Goal: Task Accomplishment & Management: Manage account settings

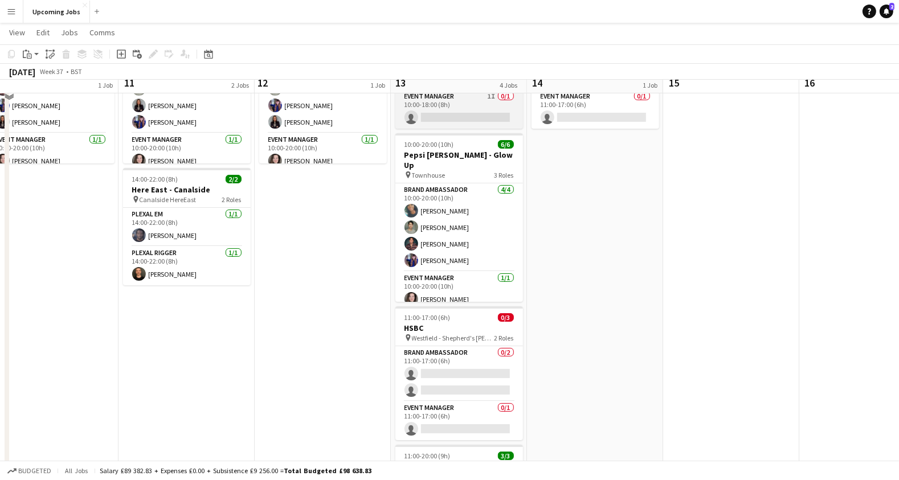
scroll to position [144, 0]
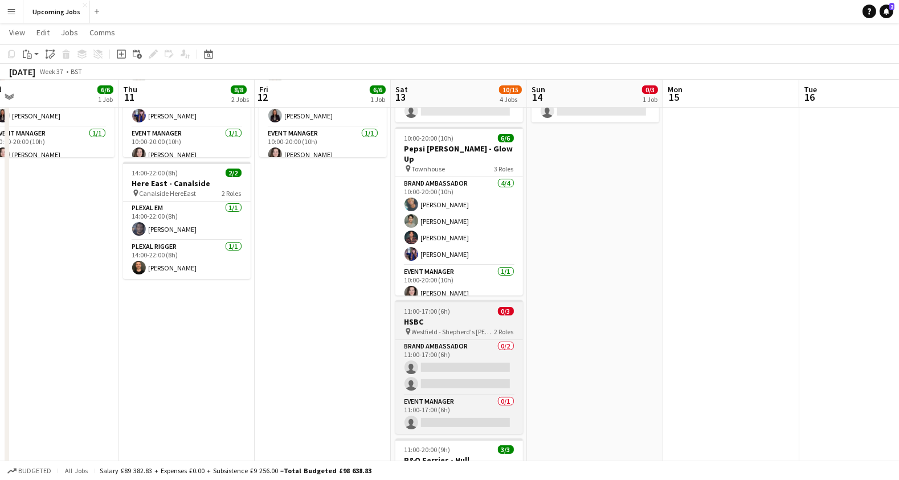
click at [446, 323] on h3 "HSBC" at bounding box center [459, 322] width 128 height 10
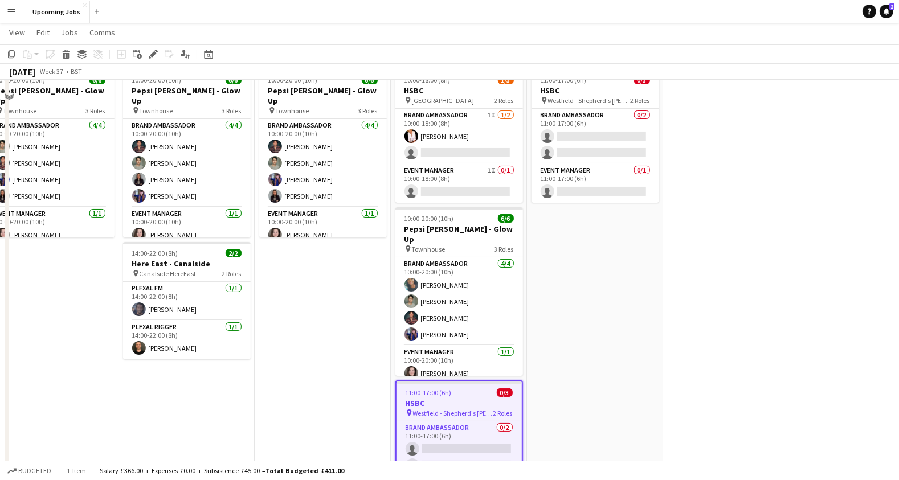
scroll to position [25, 0]
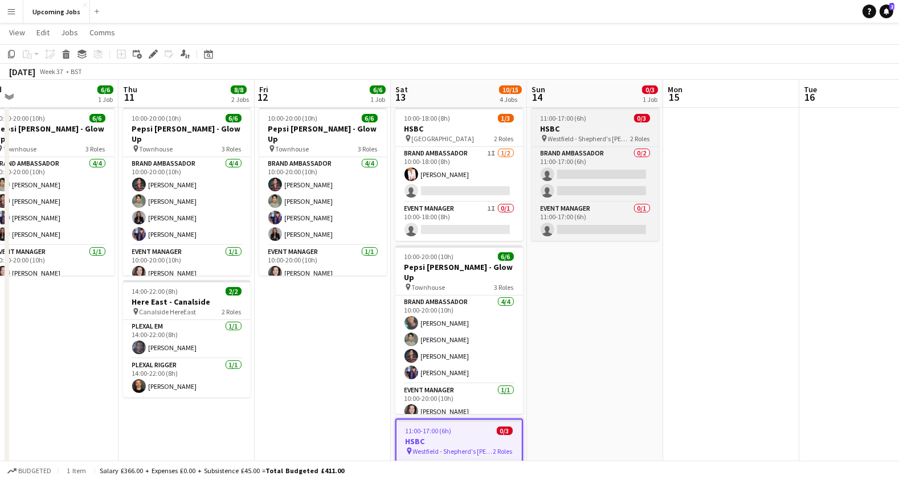
click at [602, 124] on h3 "HSBC" at bounding box center [596, 129] width 128 height 10
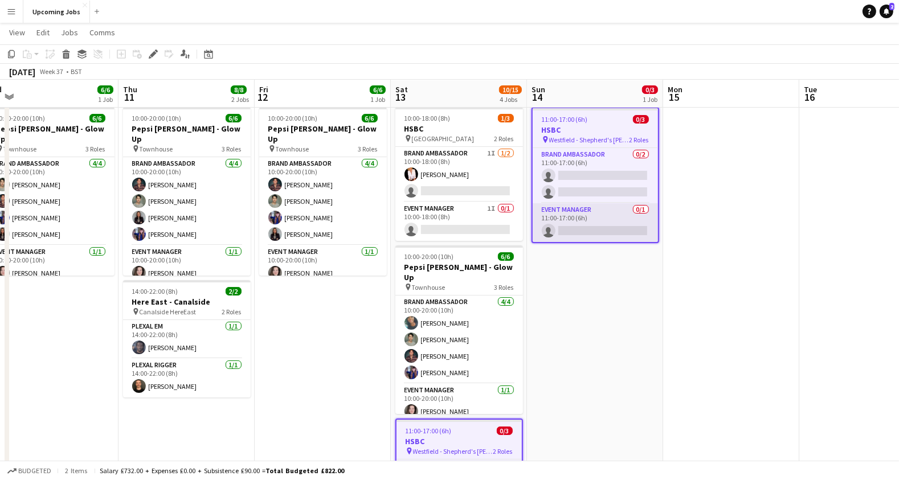
click at [581, 226] on app-card-role "Event Manager 0/1 11:00-17:00 (6h) single-neutral-actions" at bounding box center [595, 222] width 125 height 39
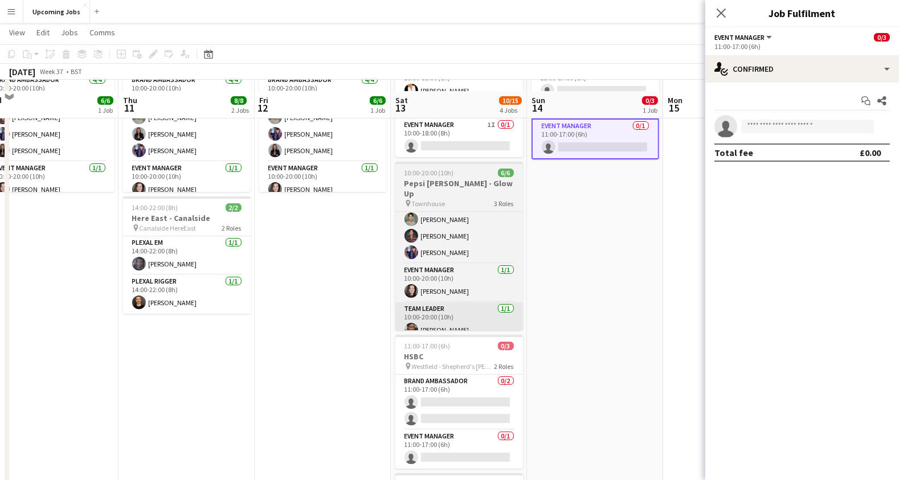
scroll to position [137, 0]
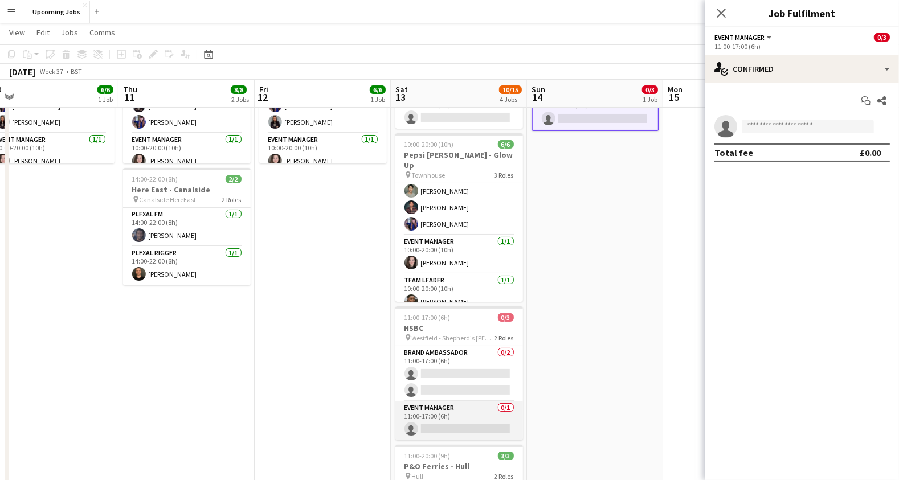
click at [438, 425] on app-card-role "Event Manager 0/1 11:00-17:00 (6h) single-neutral-actions" at bounding box center [459, 421] width 128 height 39
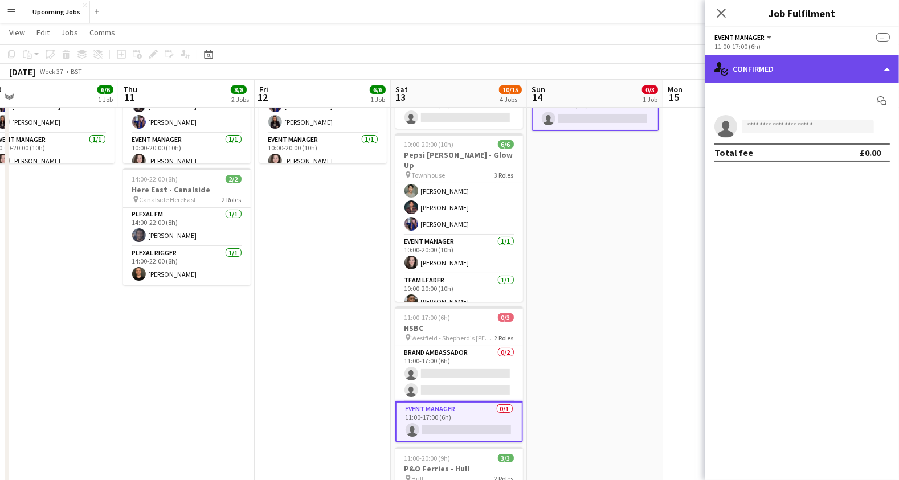
click at [788, 63] on div "single-neutral-actions-check-2 Confirmed" at bounding box center [802, 68] width 194 height 27
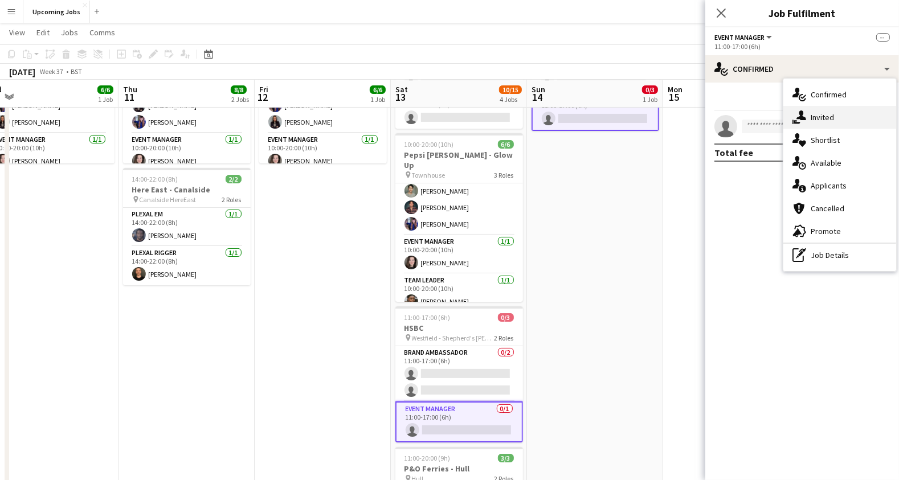
click at [820, 112] on div "single-neutral-actions-share-1 Invited" at bounding box center [840, 117] width 113 height 23
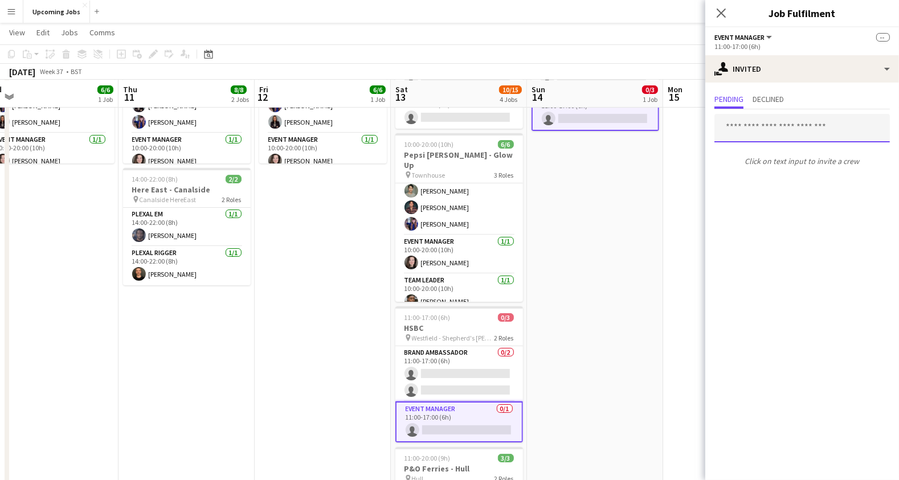
click at [755, 123] on input "text" at bounding box center [803, 128] width 176 height 28
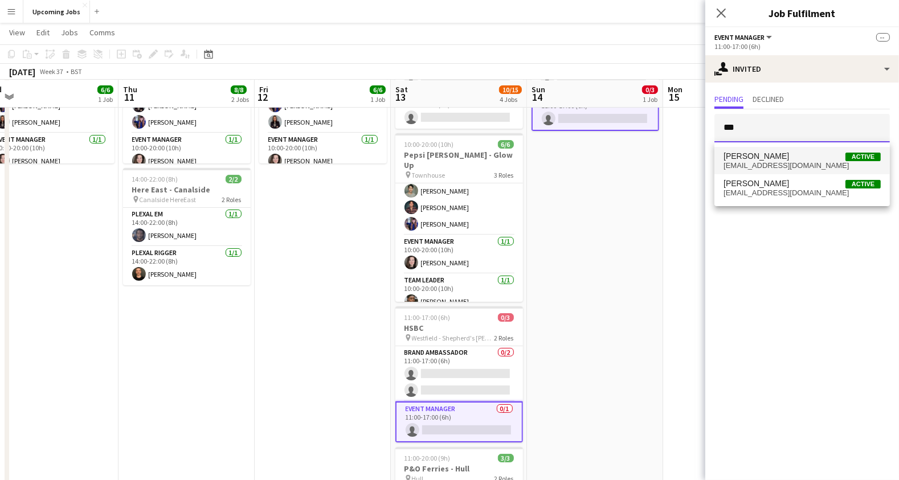
type input "***"
click at [762, 160] on span "[PERSON_NAME] Active [EMAIL_ADDRESS][DOMAIN_NAME]" at bounding box center [802, 161] width 157 height 19
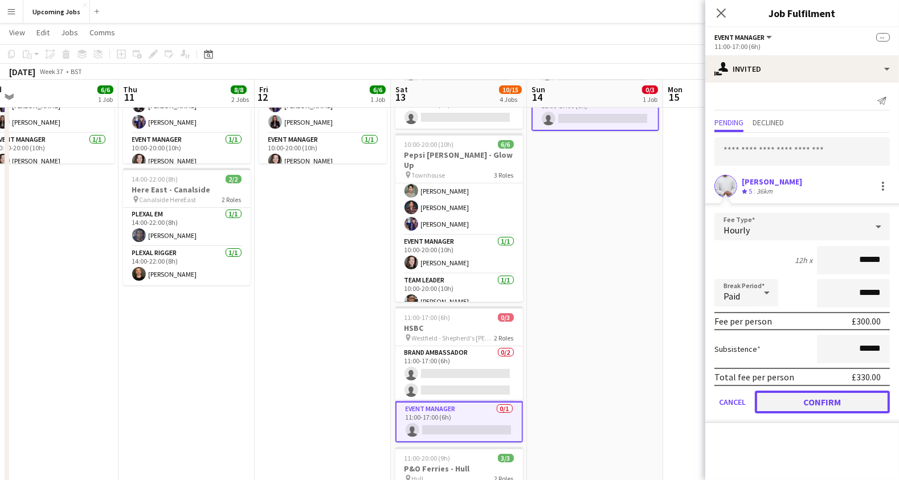
click at [822, 396] on button "Confirm" at bounding box center [822, 402] width 135 height 23
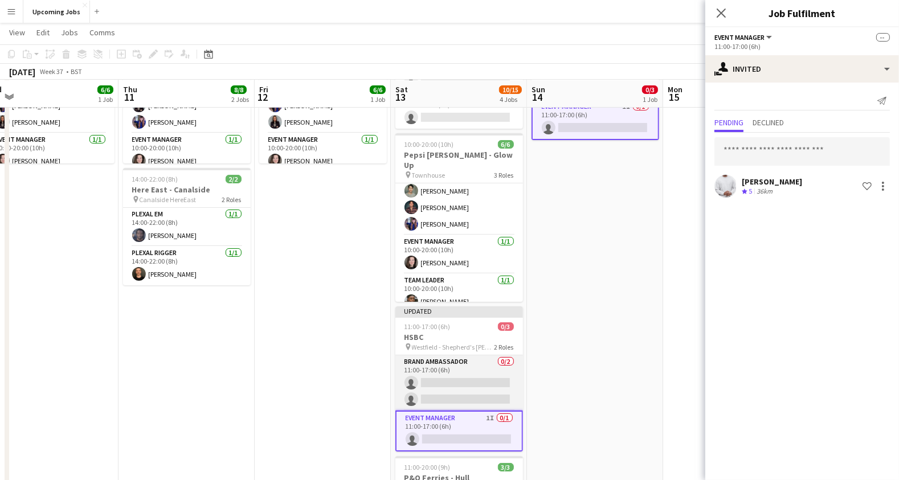
click at [445, 377] on app-card-role "Brand Ambassador 0/2 11:00-17:00 (6h) single-neutral-actions single-neutral-act…" at bounding box center [459, 383] width 128 height 55
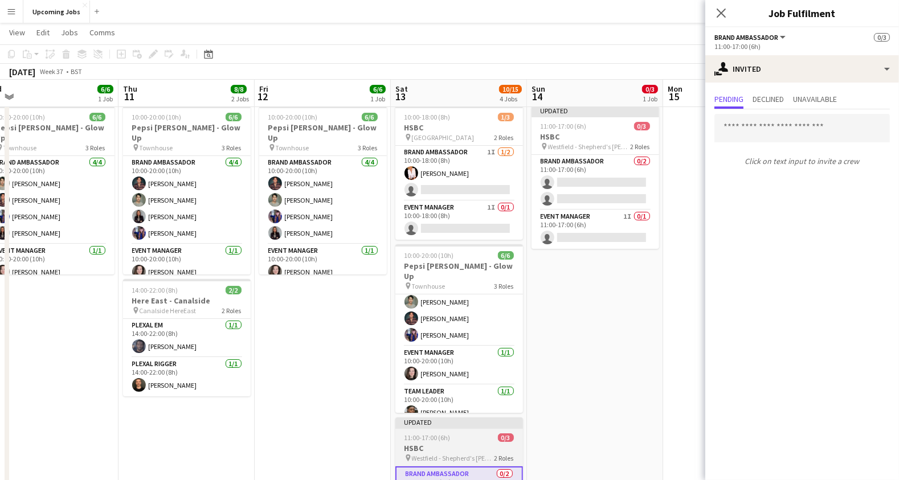
scroll to position [0, 0]
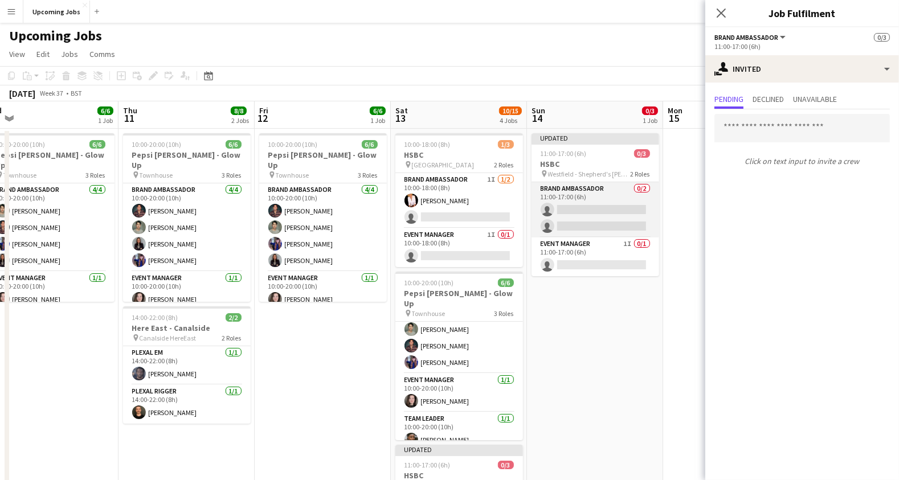
click at [595, 207] on app-card-role "Brand Ambassador 0/2 11:00-17:00 (6h) single-neutral-actions single-neutral-act…" at bounding box center [596, 209] width 128 height 55
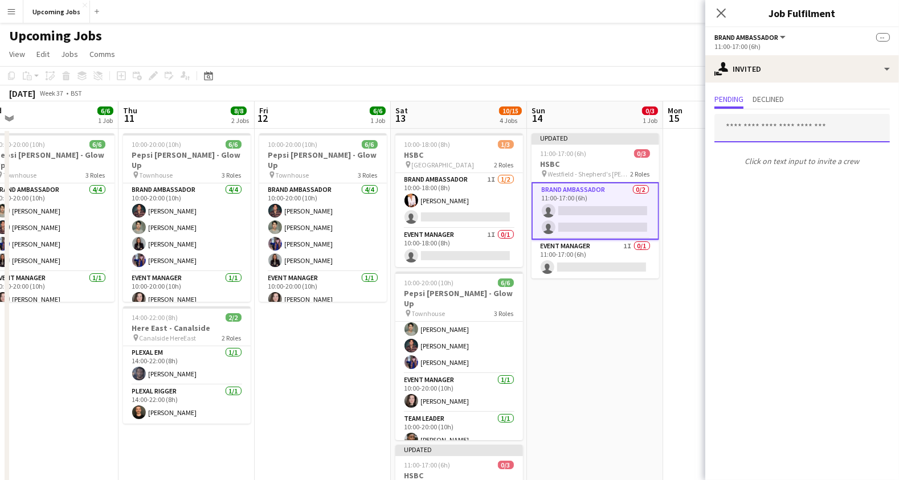
click at [761, 129] on input "text" at bounding box center [803, 128] width 176 height 28
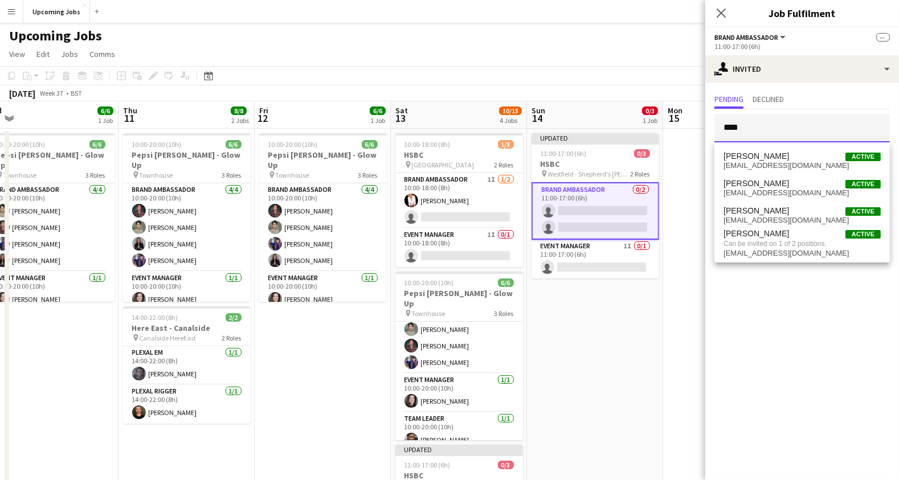
type input "****"
click at [776, 279] on mat-expansion-panel "user-plus Invited Pending Declined **** Click on text input to invite a crew" at bounding box center [802, 282] width 194 height 398
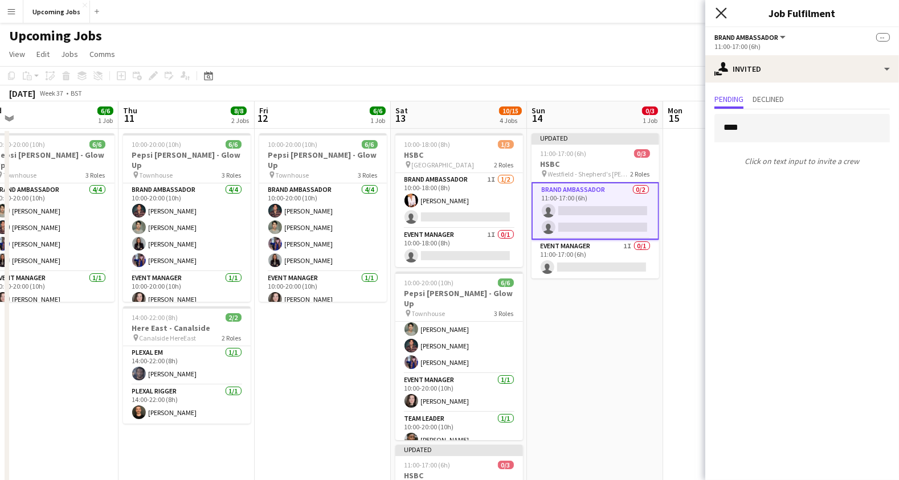
click at [723, 10] on icon at bounding box center [721, 12] width 11 height 11
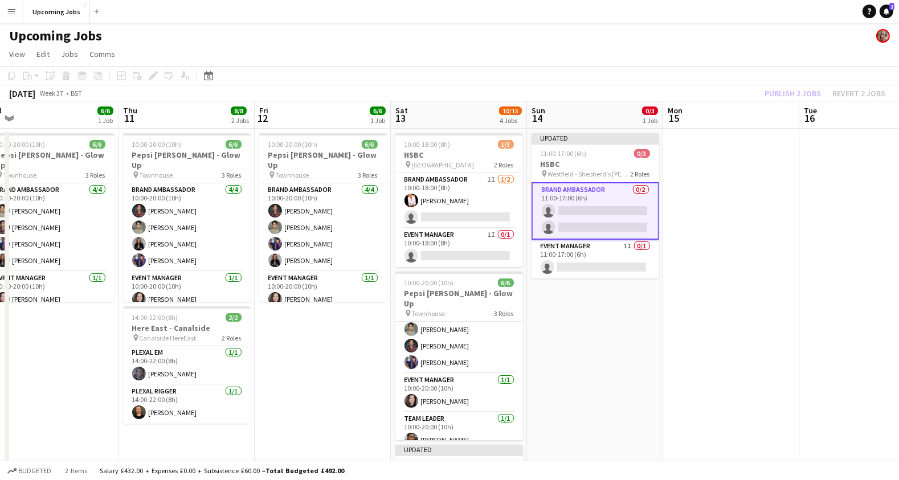
click at [711, 243] on app-date-cell at bounding box center [731, 436] width 136 height 614
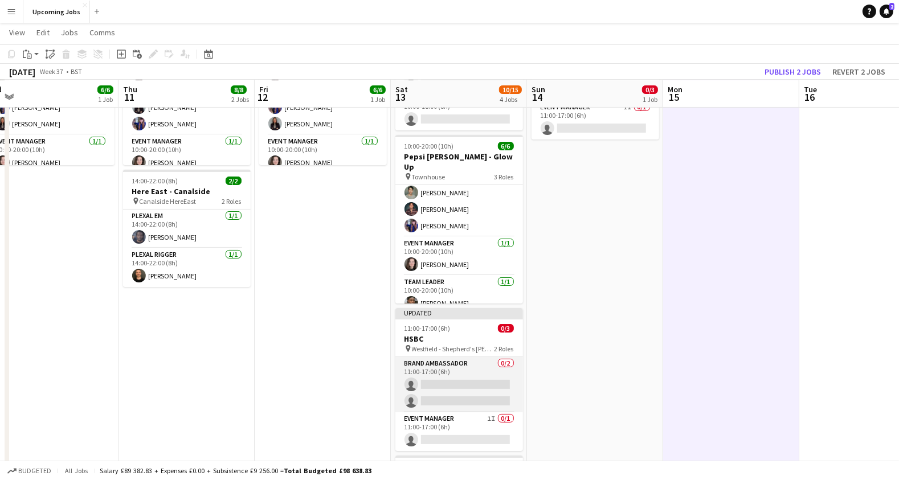
scroll to position [136, 0]
click at [452, 385] on app-card-role "Brand Ambassador 0/2 11:00-17:00 (6h) single-neutral-actions single-neutral-act…" at bounding box center [459, 384] width 128 height 55
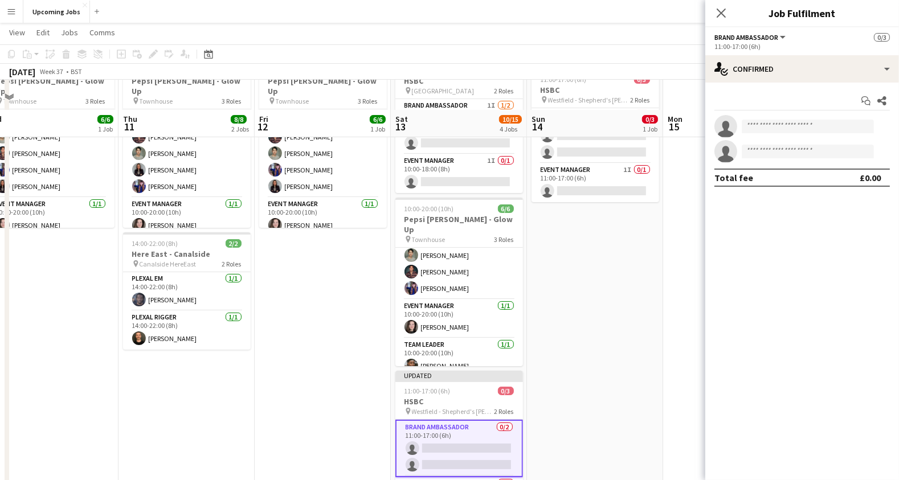
scroll to position [60, 0]
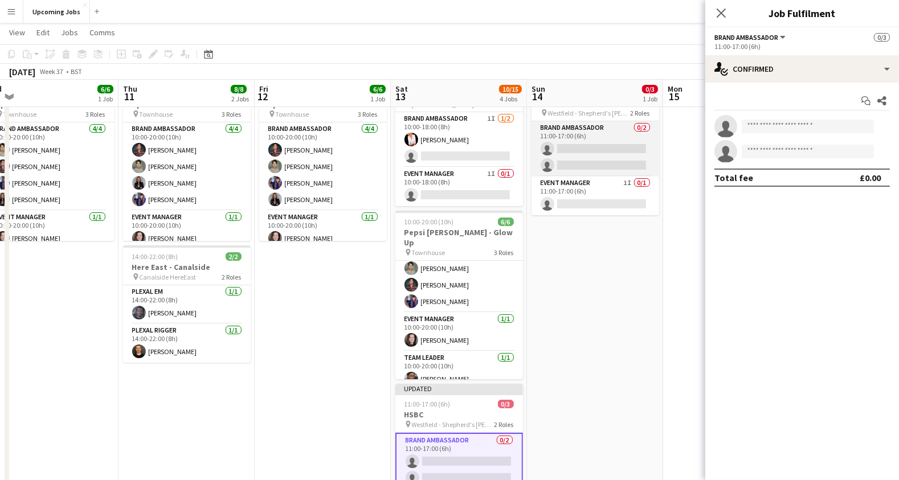
click at [579, 163] on app-card-role "Brand Ambassador 0/2 11:00-17:00 (6h) single-neutral-actions single-neutral-act…" at bounding box center [596, 148] width 128 height 55
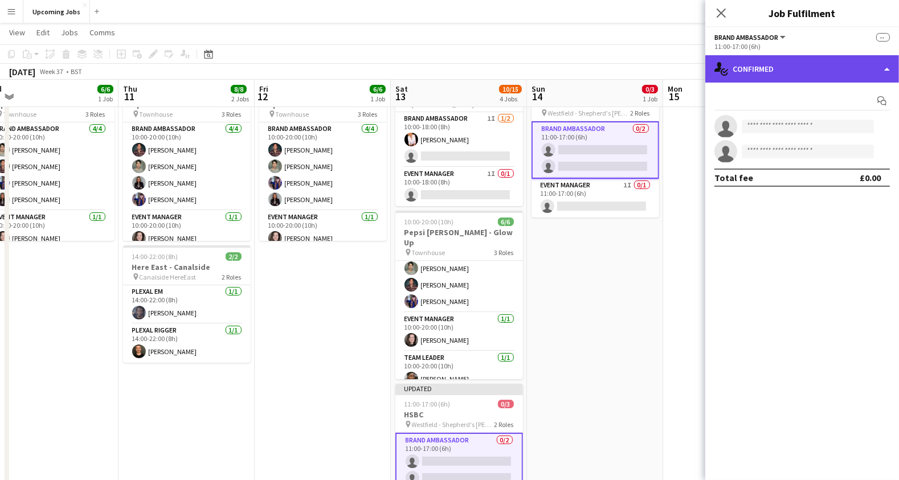
click at [769, 68] on div "single-neutral-actions-check-2 Confirmed" at bounding box center [802, 68] width 194 height 27
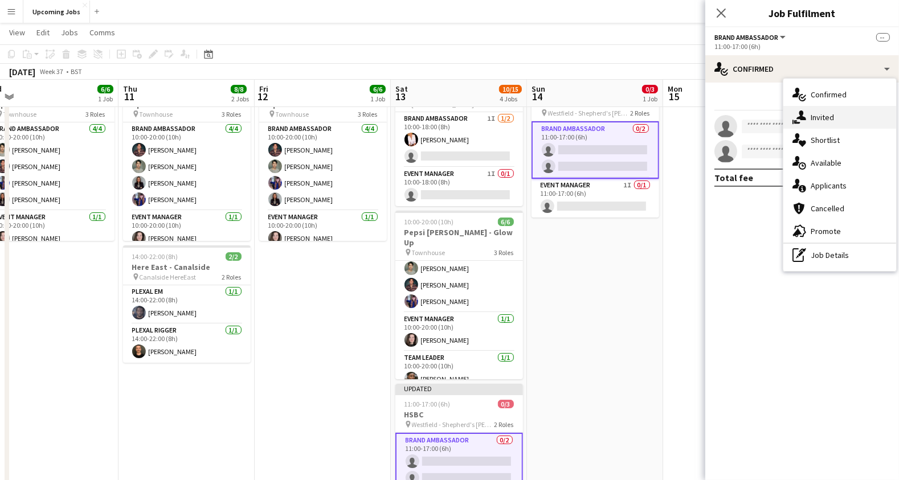
click at [819, 120] on div "single-neutral-actions-share-1 Invited" at bounding box center [840, 117] width 113 height 23
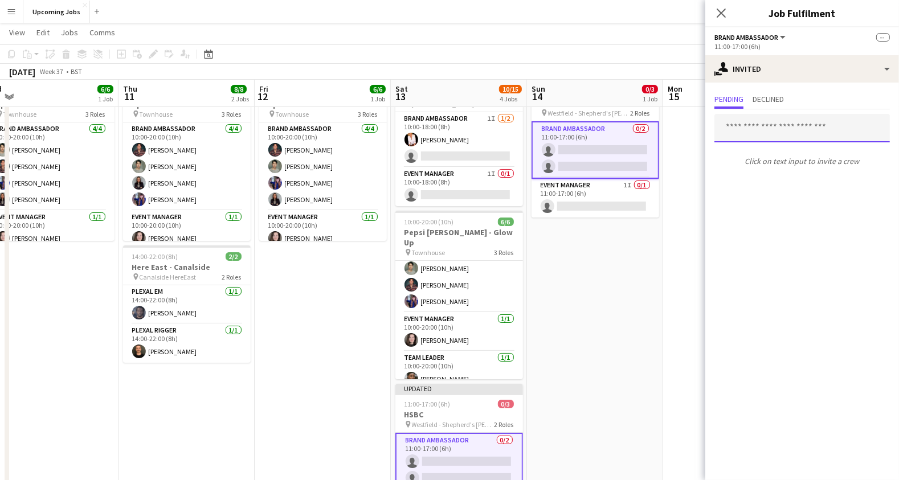
click at [754, 132] on input "text" at bounding box center [803, 128] width 176 height 28
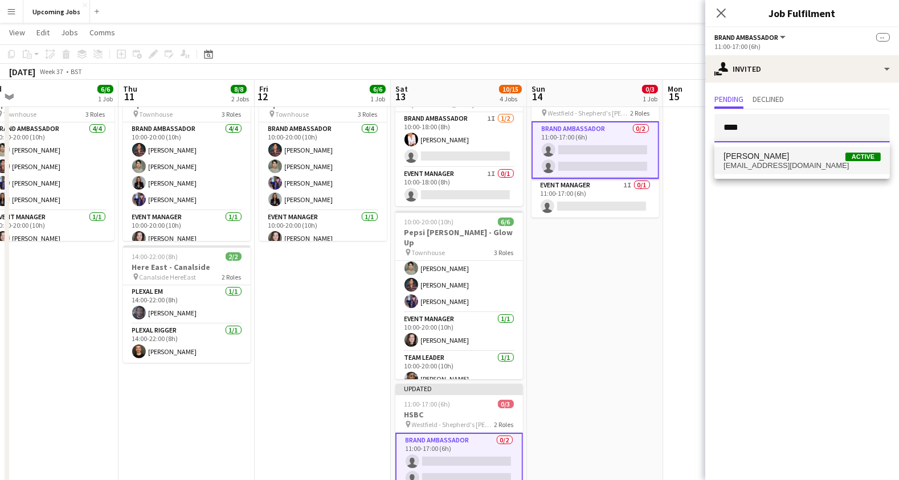
type input "****"
click at [759, 155] on span "[PERSON_NAME]" at bounding box center [757, 157] width 66 height 10
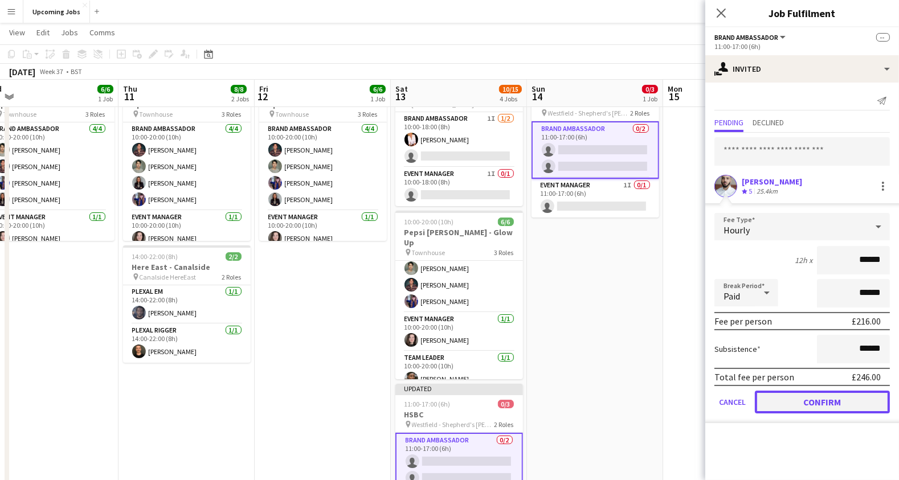
click at [815, 403] on button "Confirm" at bounding box center [822, 402] width 135 height 23
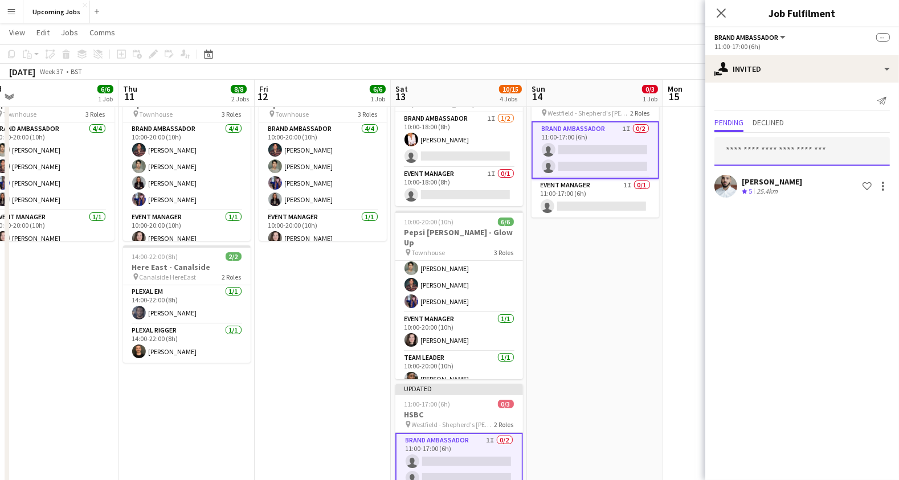
click at [769, 149] on input "text" at bounding box center [803, 151] width 176 height 28
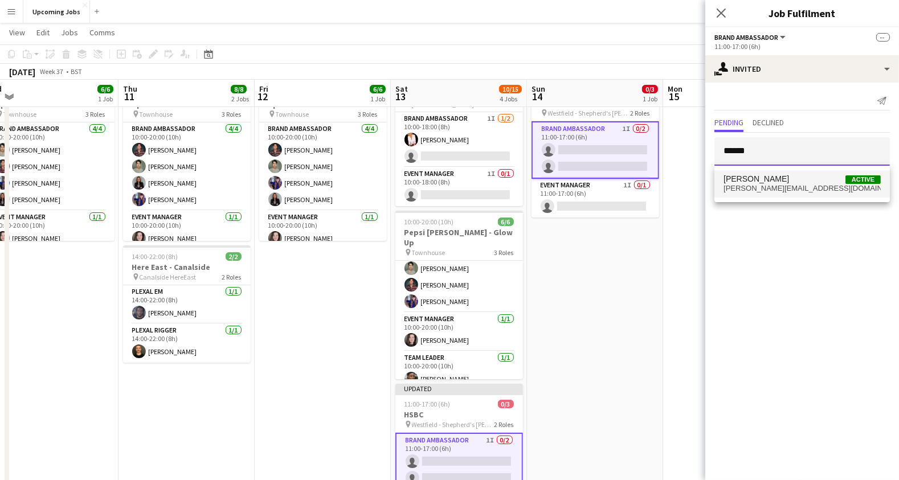
type input "******"
click at [768, 185] on span "[PERSON_NAME][EMAIL_ADDRESS][DOMAIN_NAME]" at bounding box center [802, 188] width 157 height 9
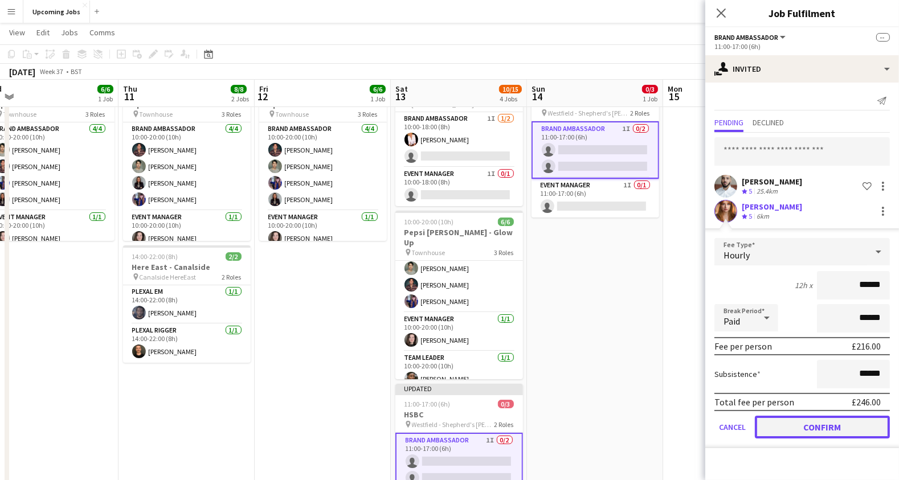
click at [810, 427] on button "Confirm" at bounding box center [822, 427] width 135 height 23
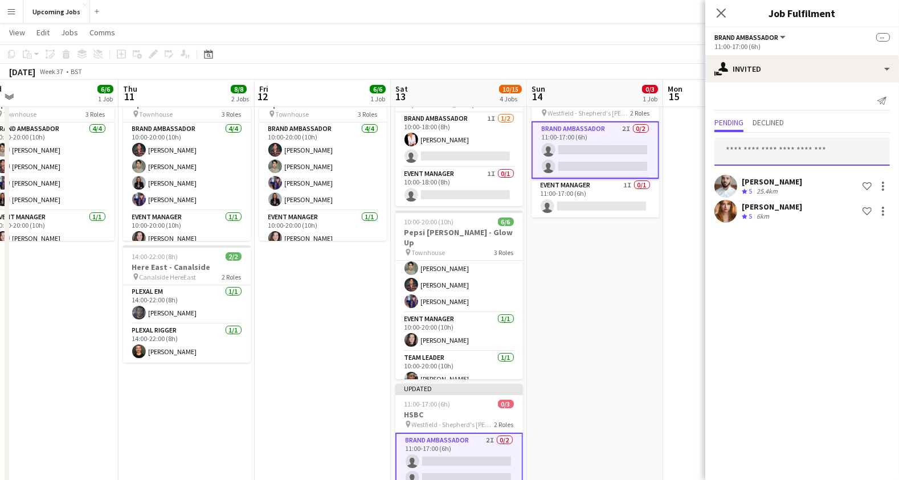
click at [790, 149] on input "text" at bounding box center [803, 151] width 176 height 28
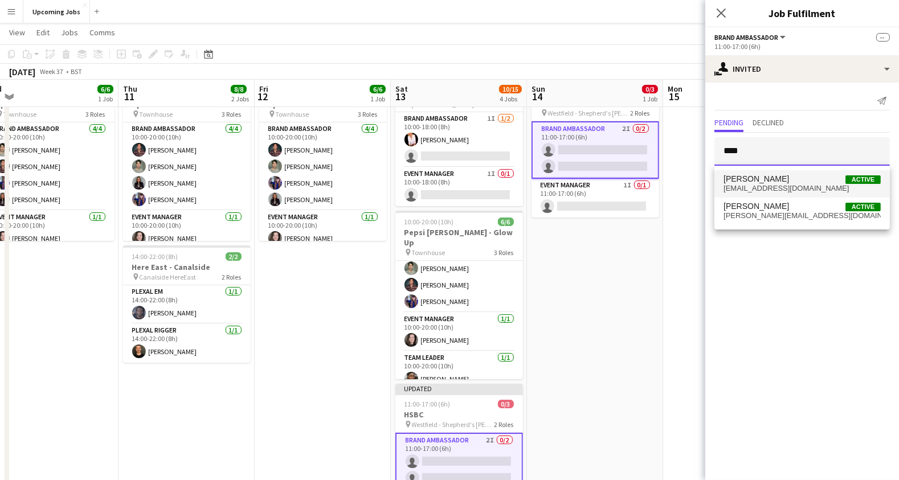
type input "****"
click at [792, 190] on span "[EMAIL_ADDRESS][DOMAIN_NAME]" at bounding box center [802, 188] width 157 height 9
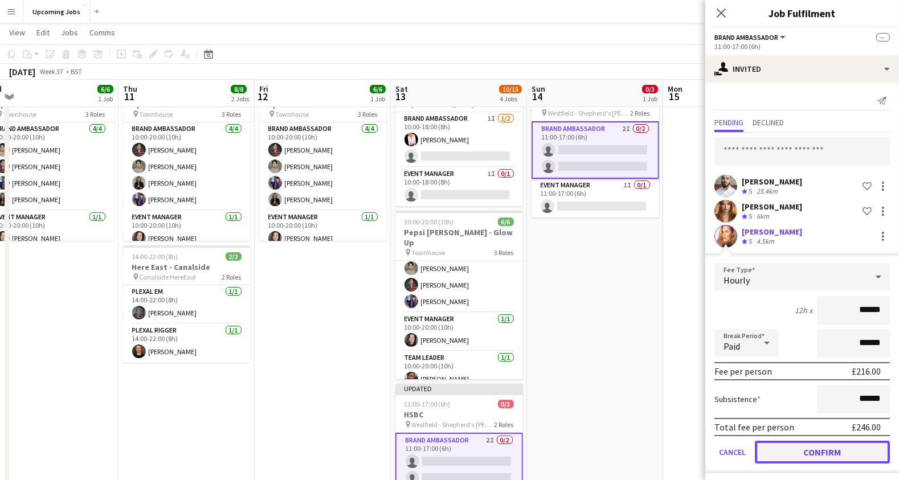
click at [803, 451] on button "Confirm" at bounding box center [822, 452] width 135 height 23
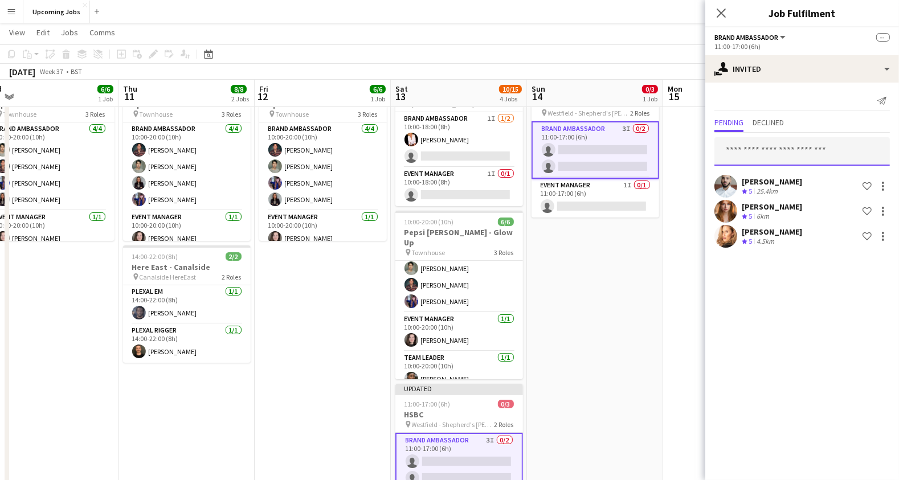
click at [754, 150] on input "text" at bounding box center [803, 151] width 176 height 28
click at [663, 251] on app-date-cell at bounding box center [731, 375] width 136 height 614
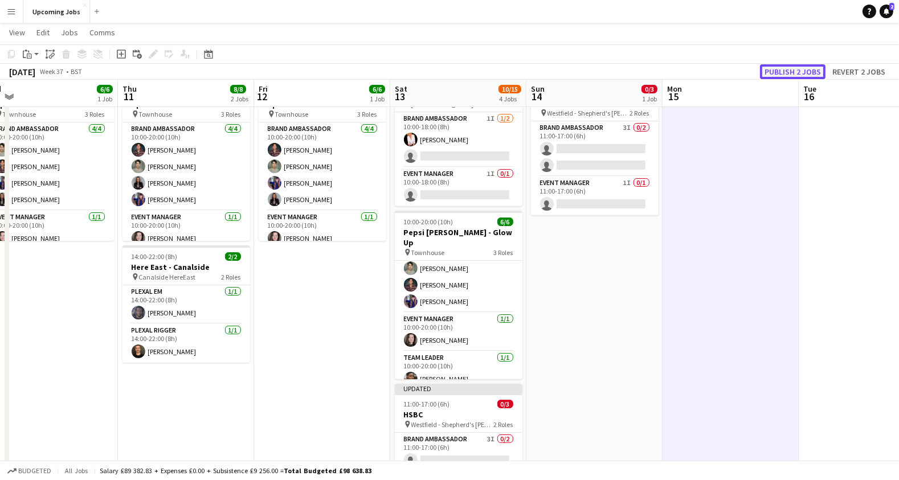
click at [785, 70] on button "Publish 2 jobs" at bounding box center [793, 71] width 66 height 15
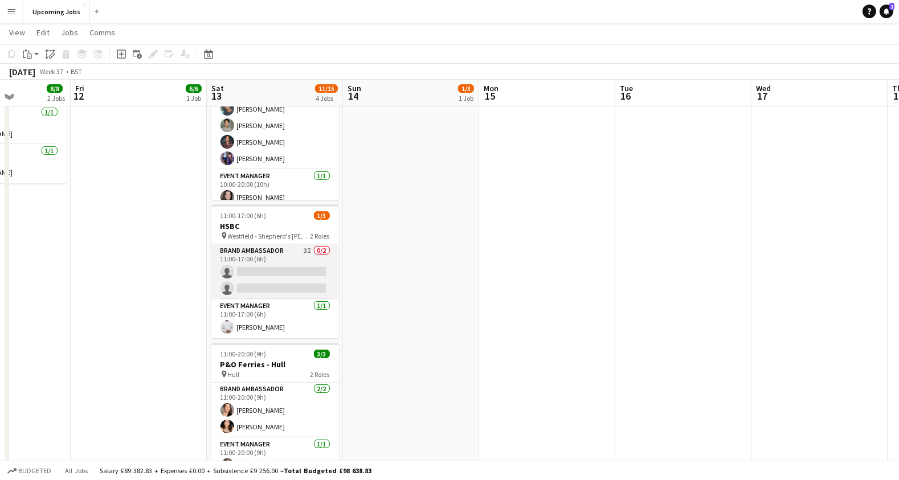
scroll to position [239, 0]
click at [251, 280] on app-card-role "Brand Ambassador 3I 0/2 11:00-17:00 (6h) single-neutral-actions single-neutral-…" at bounding box center [275, 272] width 128 height 55
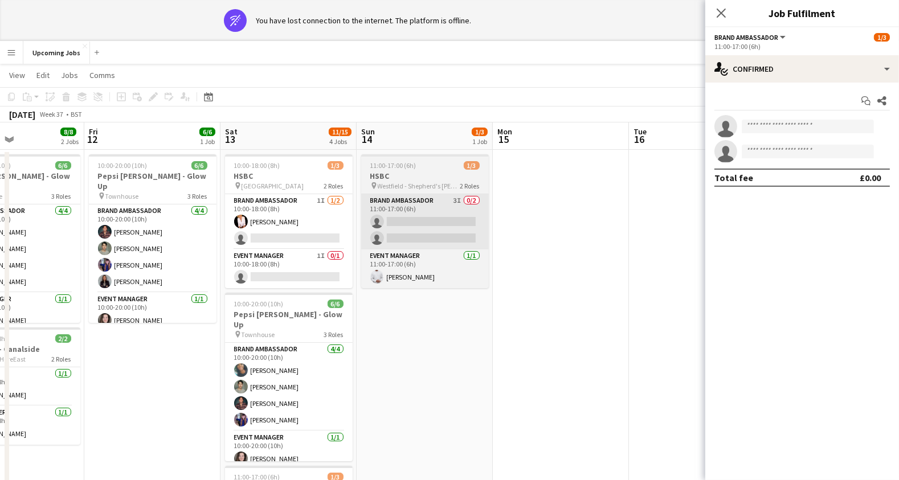
scroll to position [21, 0]
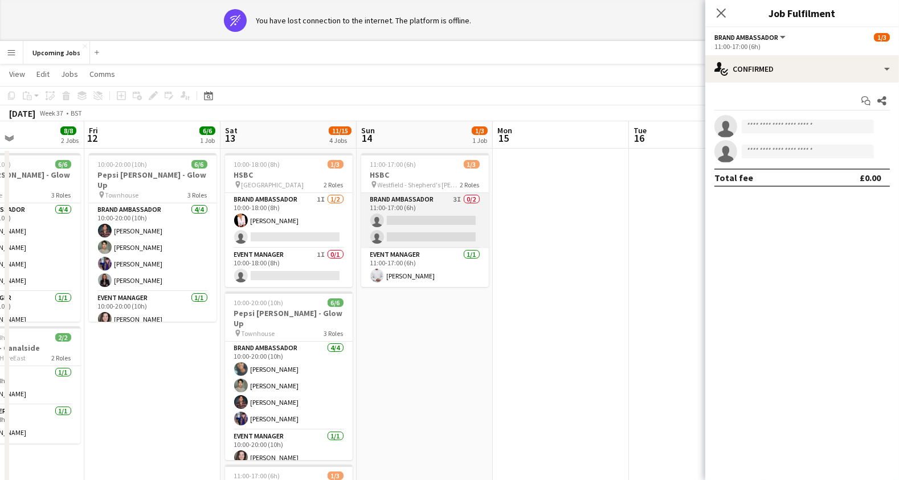
click at [411, 227] on app-card-role "Brand Ambassador 3I 0/2 11:00-17:00 (6h) single-neutral-actions single-neutral-…" at bounding box center [425, 220] width 128 height 55
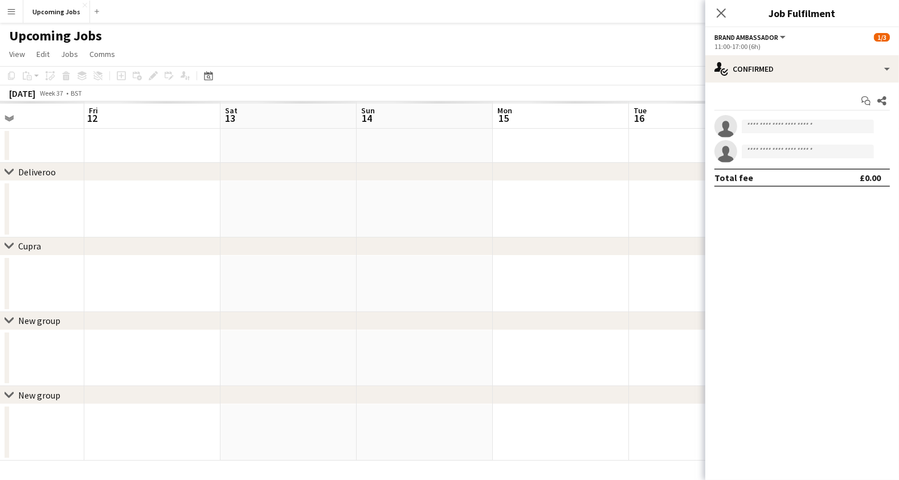
scroll to position [0, 0]
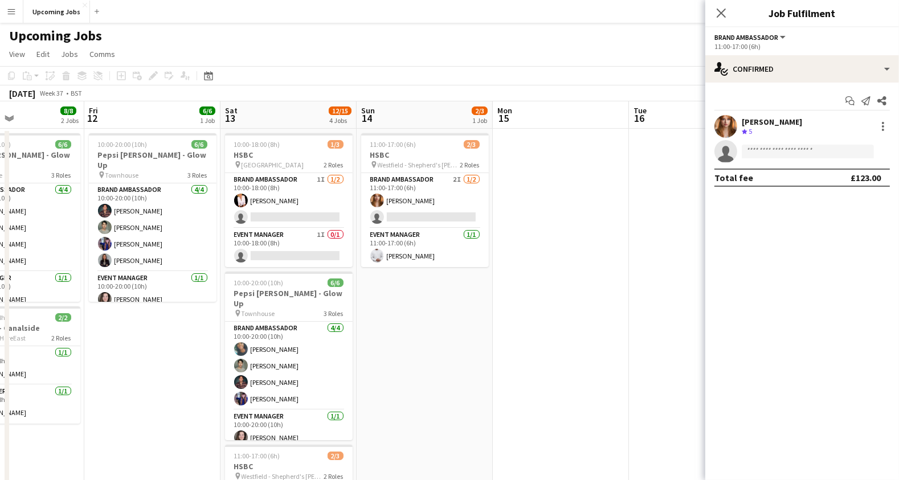
click at [605, 298] on app-date-cell at bounding box center [561, 436] width 136 height 614
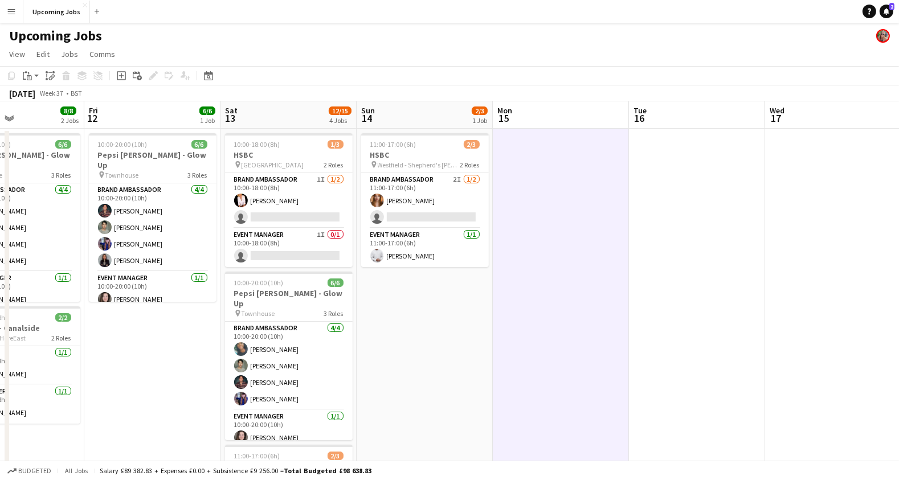
click at [452, 329] on app-date-cell "11:00-17:00 (6h) 2/3 HSBC pin Westfield - Shepherd's [PERSON_NAME] 2 Roles Bran…" at bounding box center [425, 436] width 136 height 614
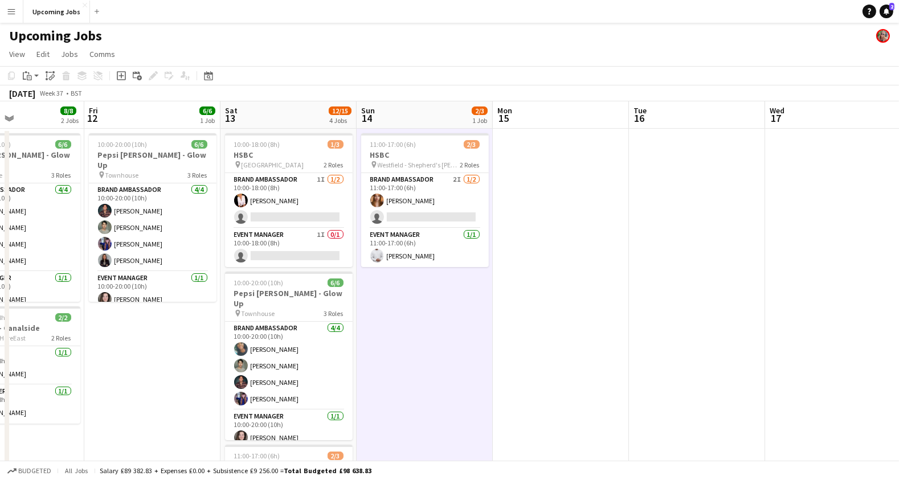
click at [9, 14] on app-icon "Menu" at bounding box center [11, 11] width 9 height 9
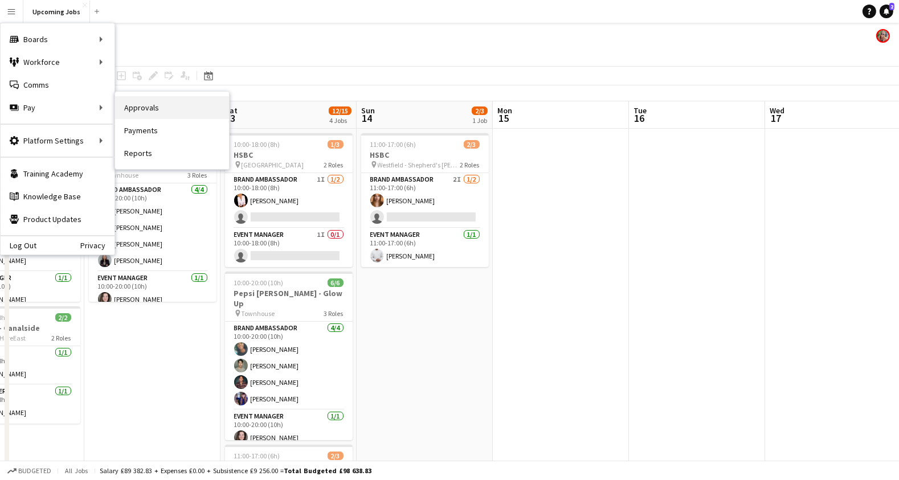
click at [155, 105] on link "Approvals" at bounding box center [172, 107] width 114 height 23
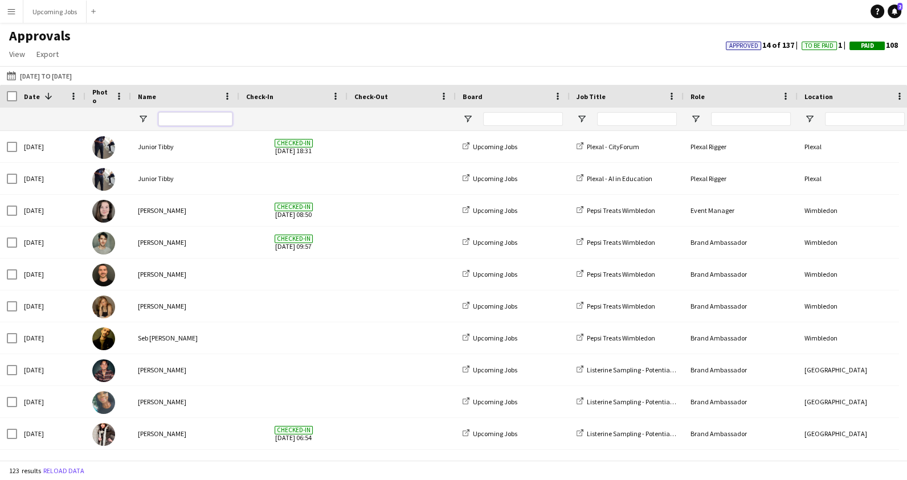
click at [176, 121] on input "Name Filter Input" at bounding box center [195, 119] width 74 height 14
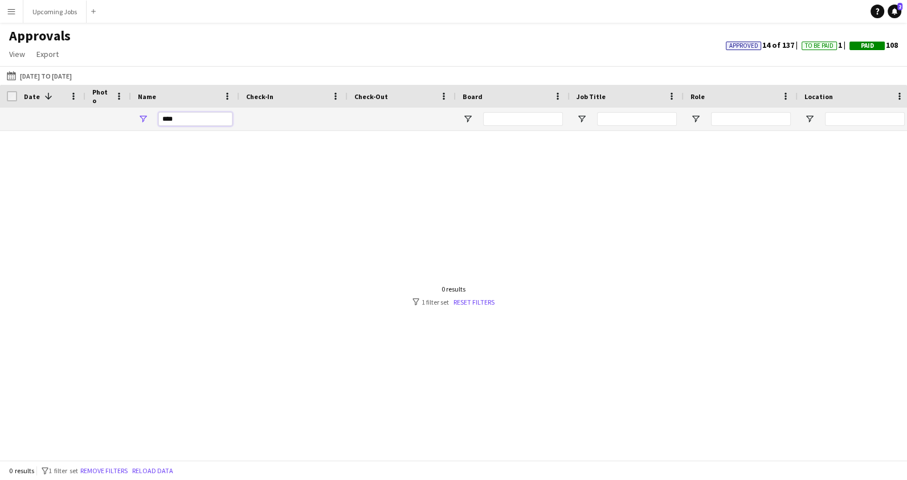
drag, startPoint x: 179, startPoint y: 124, endPoint x: 164, endPoint y: 124, distance: 16.0
click at [169, 124] on input "****" at bounding box center [195, 119] width 74 height 14
type input "*"
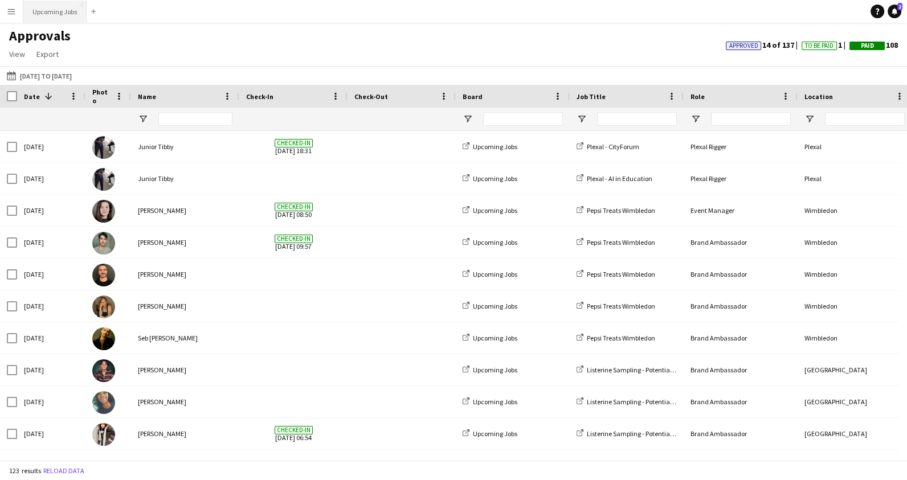
click at [62, 13] on button "Upcoming Jobs Close" at bounding box center [54, 12] width 63 height 22
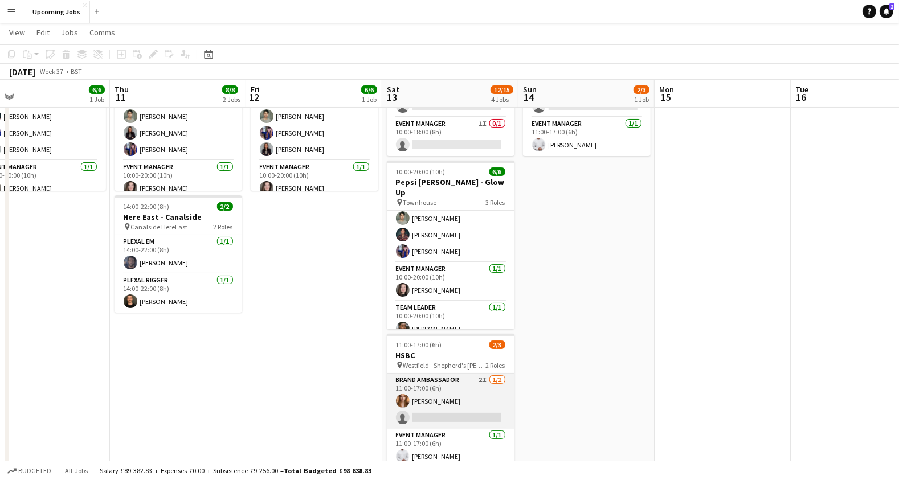
scroll to position [0, 435]
click at [465, 413] on app-card-role "Brand Ambassador 2I [DATE] 11:00-17:00 (6h) [PERSON_NAME] single-neutral-actions" at bounding box center [450, 401] width 128 height 55
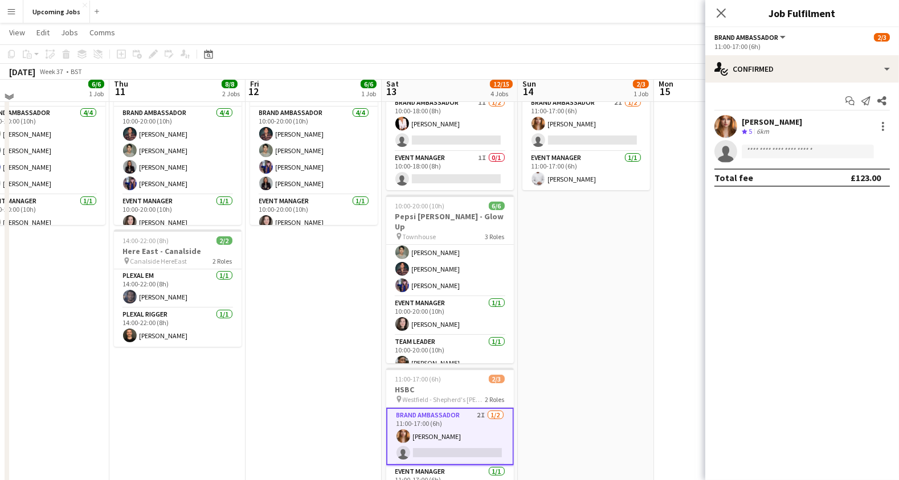
scroll to position [67, 0]
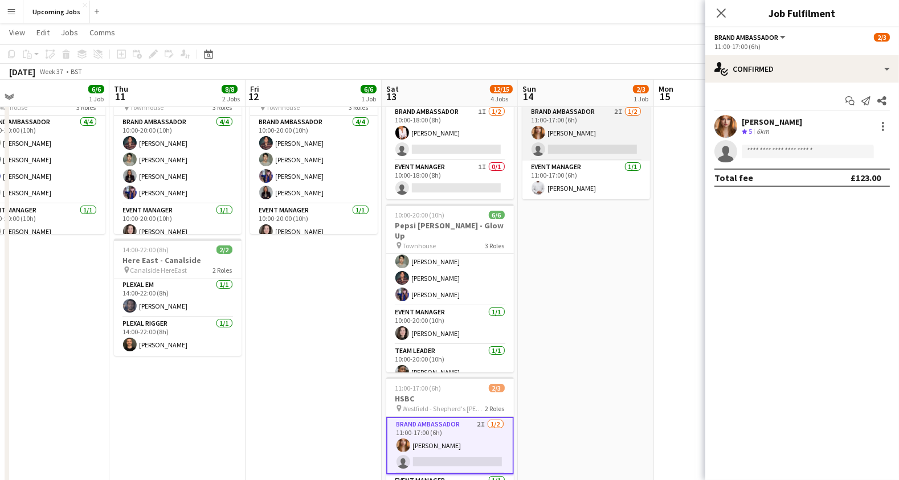
click at [578, 137] on app-card-role "Brand Ambassador 2I [DATE] 11:00-17:00 (6h) [PERSON_NAME] single-neutral-actions" at bounding box center [587, 132] width 128 height 55
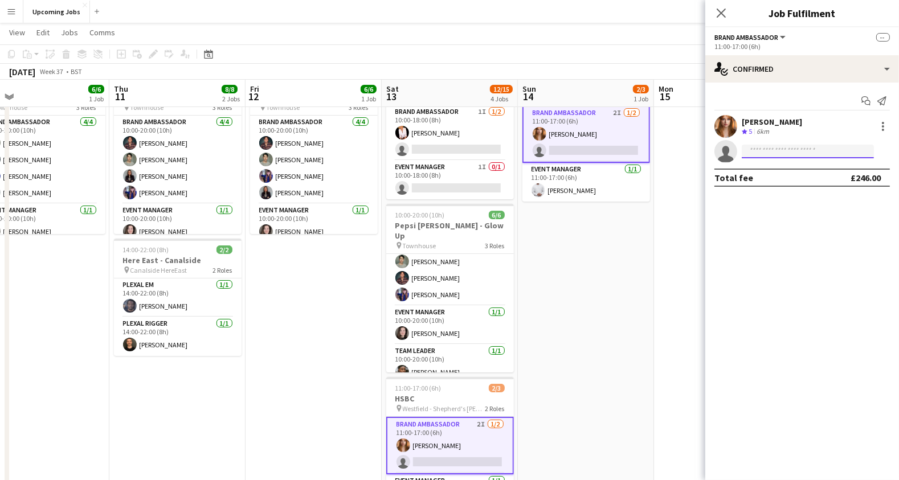
click at [774, 153] on input at bounding box center [808, 152] width 132 height 14
type input "*****"
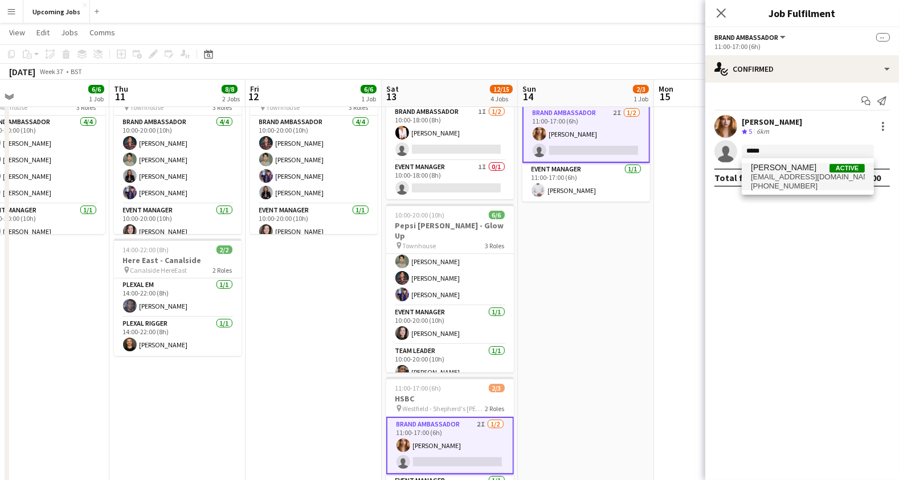
click at [777, 168] on span "[PERSON_NAME]" at bounding box center [784, 168] width 66 height 10
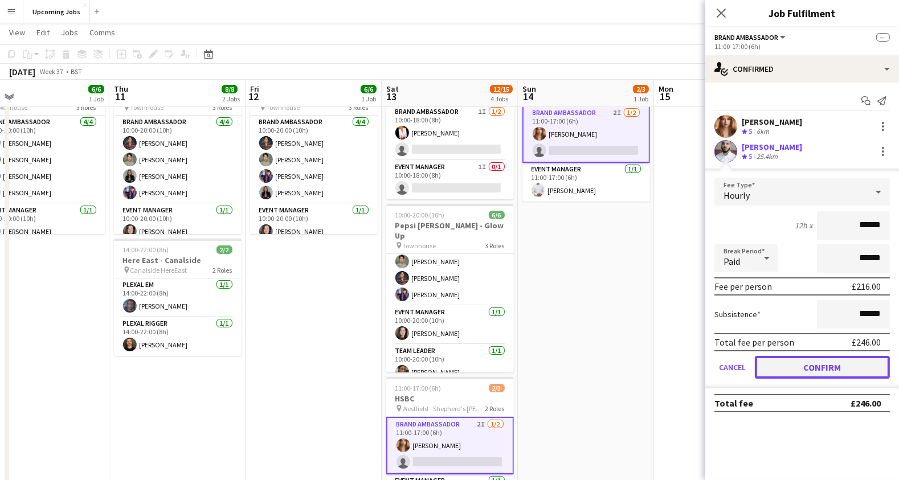
click at [819, 364] on button "Confirm" at bounding box center [822, 367] width 135 height 23
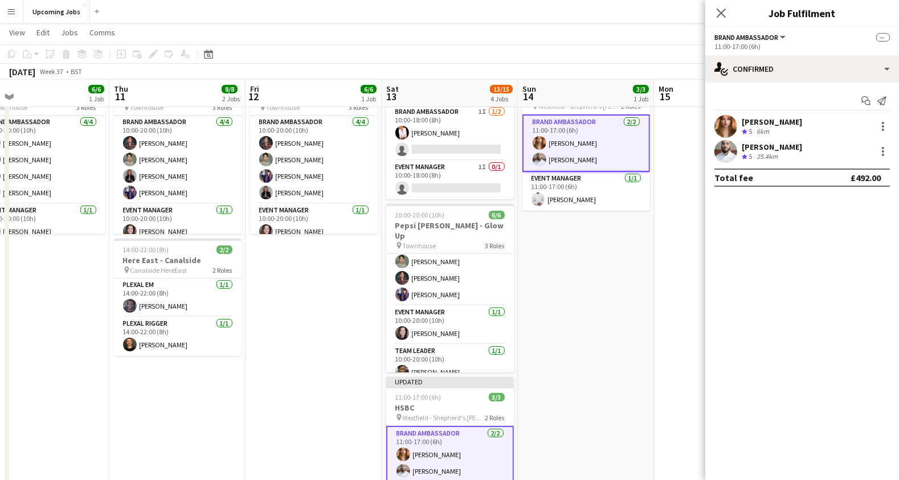
click at [693, 219] on app-date-cell at bounding box center [722, 368] width 136 height 614
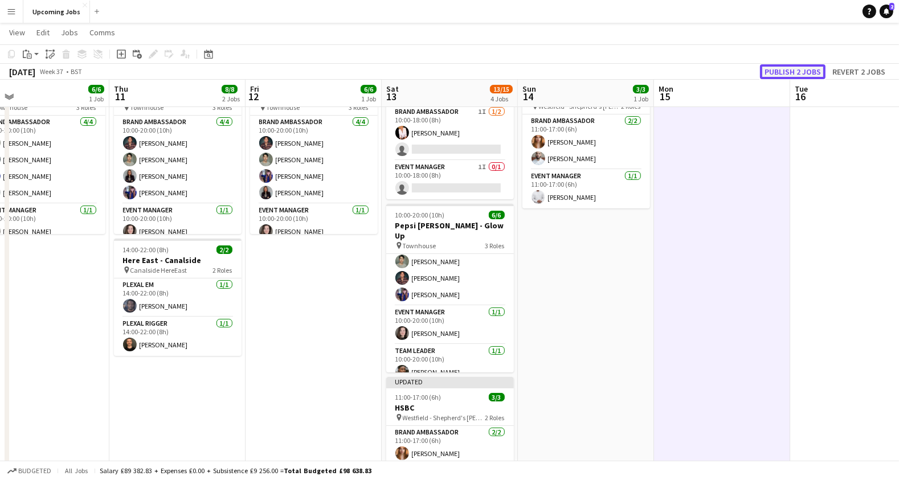
click at [802, 70] on button "Publish 2 jobs" at bounding box center [793, 71] width 66 height 15
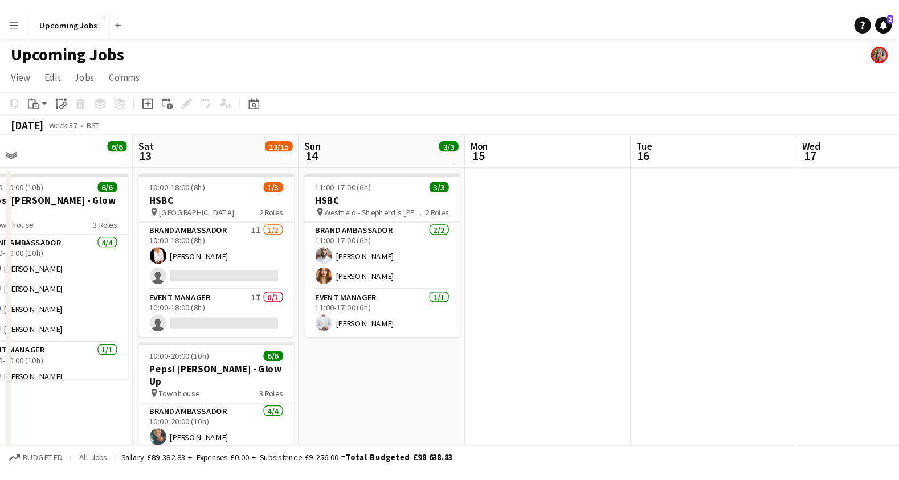
scroll to position [0, 435]
